Goal: Book appointment/travel/reservation

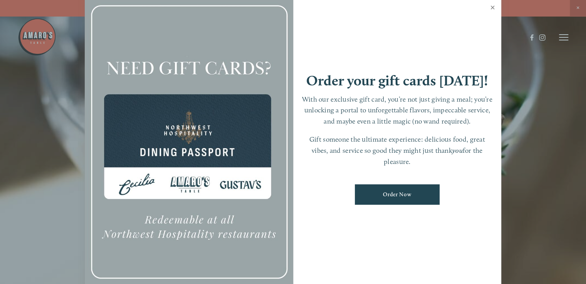
click at [492, 5] on link "Close" at bounding box center [492, 9] width 15 height 22
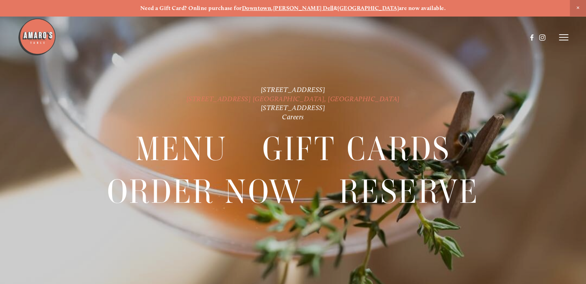
click at [300, 96] on link "816 NE 98th Cir. Vancouver, WA" at bounding box center [292, 99] width 213 height 8
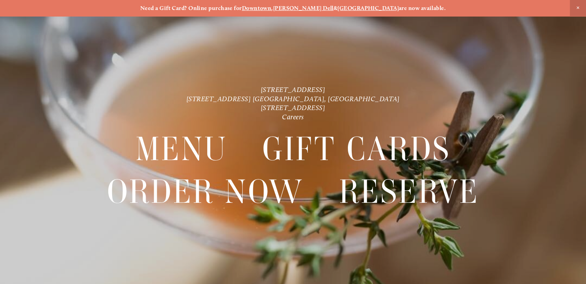
scroll to position [16, 0]
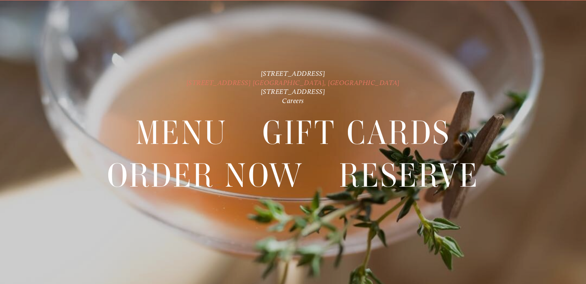
click at [283, 79] on link "816 NE 98th Cir. Vancouver, WA" at bounding box center [292, 83] width 213 height 8
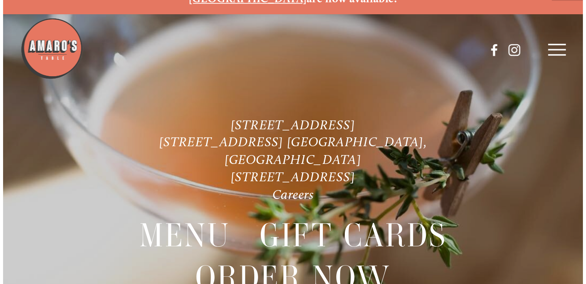
scroll to position [0, 0]
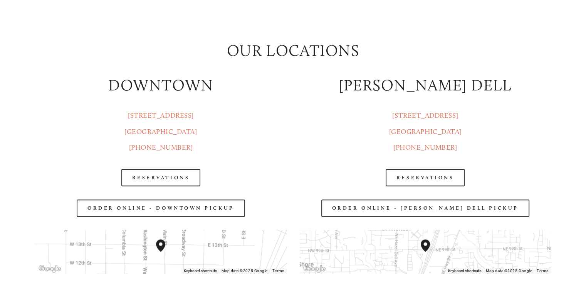
scroll to position [907, 0]
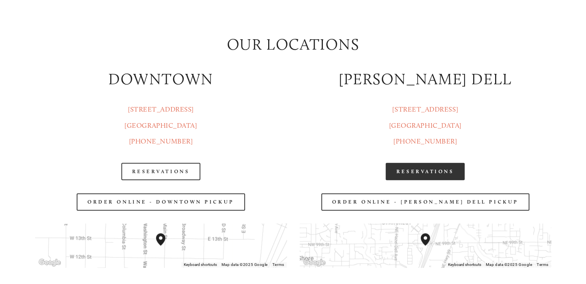
click at [412, 172] on link "Reservations" at bounding box center [424, 171] width 79 height 17
